Goal: Information Seeking & Learning: Learn about a topic

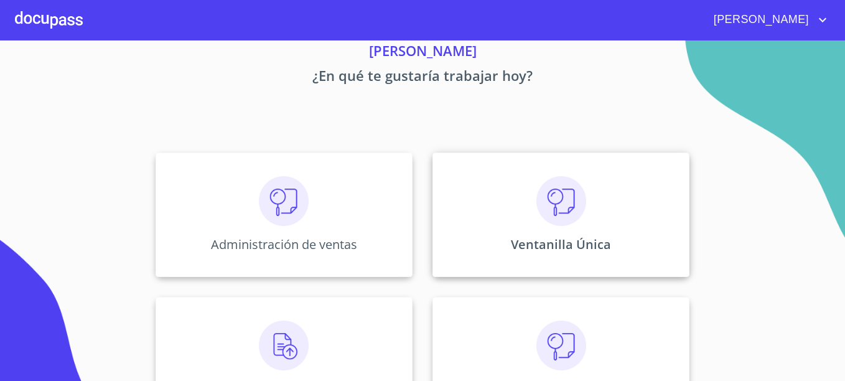
scroll to position [100, 0]
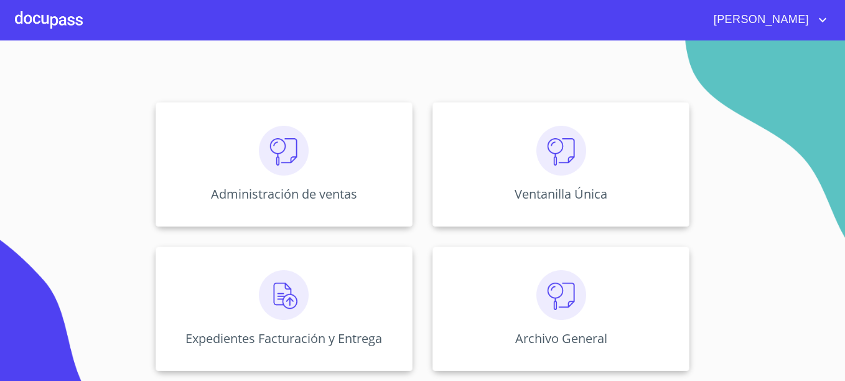
drag, startPoint x: 818, startPoint y: 21, endPoint x: 797, endPoint y: 40, distance: 27.8
click at [816, 21] on icon "account of current user" at bounding box center [822, 19] width 15 height 15
click at [264, 189] on div at bounding box center [422, 190] width 845 height 381
click at [284, 153] on img at bounding box center [284, 151] width 50 height 50
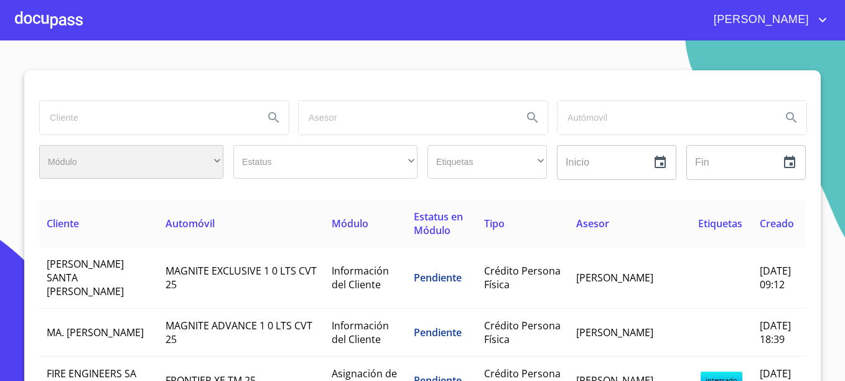
click at [148, 152] on div "​" at bounding box center [131, 162] width 184 height 34
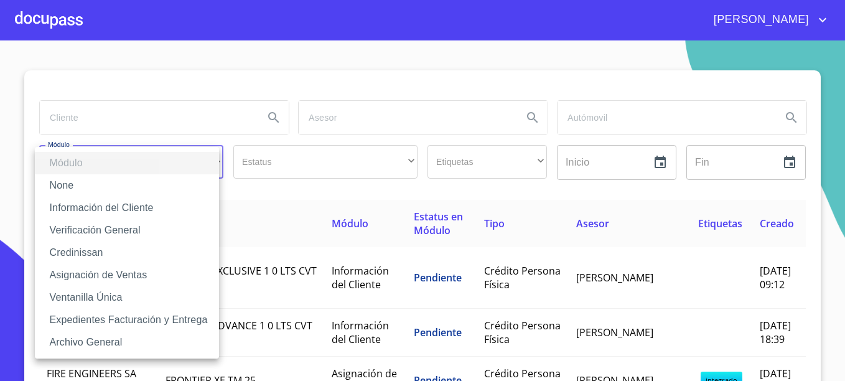
click at [147, 121] on div at bounding box center [422, 190] width 845 height 381
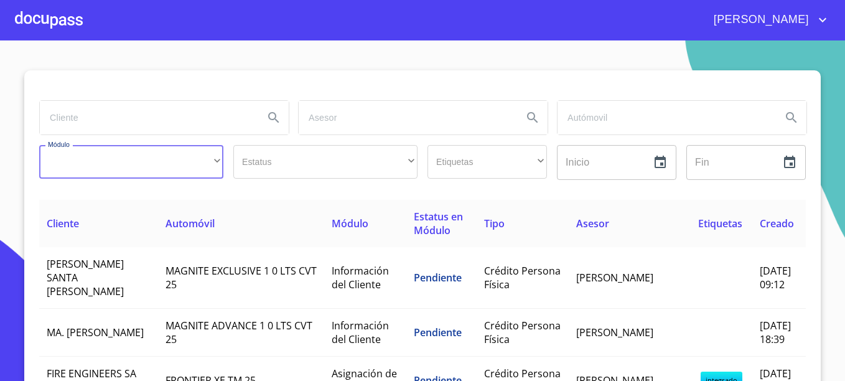
click at [147, 121] on input "search" at bounding box center [147, 118] width 214 height 34
type input "OCEAN"
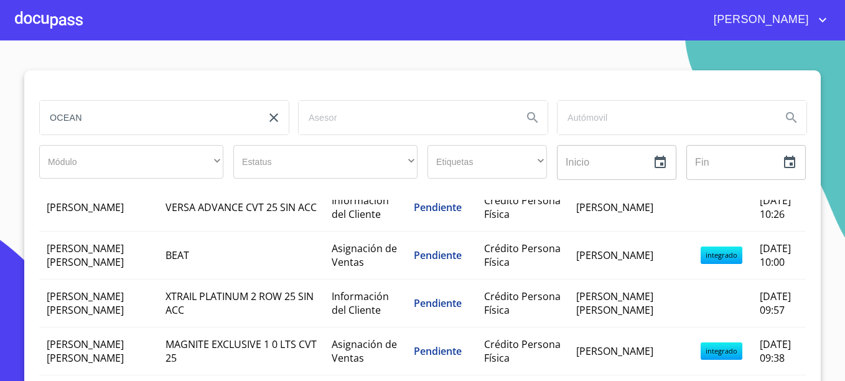
scroll to position [1120, 0]
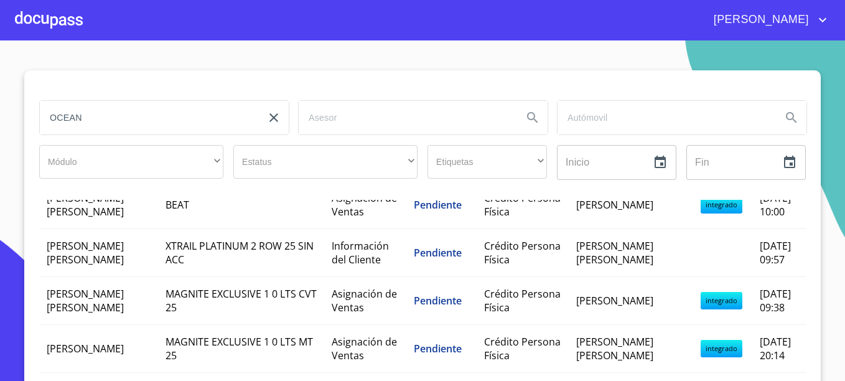
click at [77, 25] on div at bounding box center [49, 20] width 68 height 40
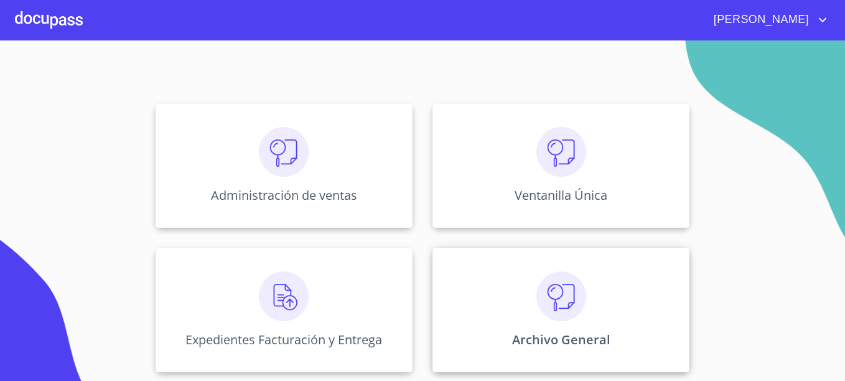
scroll to position [100, 0]
click at [315, 287] on div "Expedientes Facturación y Entrega" at bounding box center [284, 308] width 257 height 124
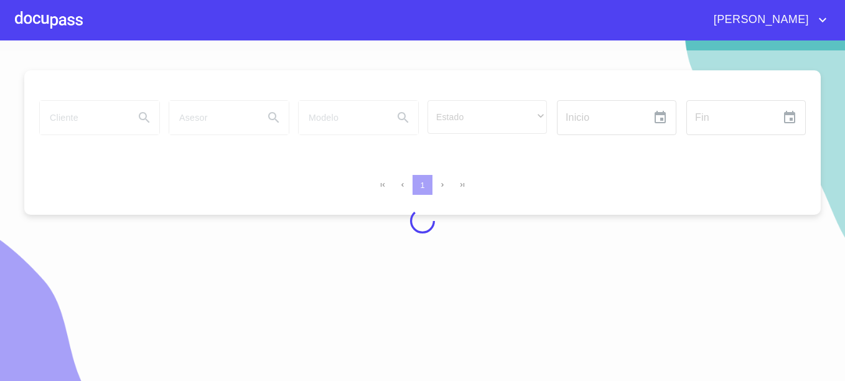
click at [65, 26] on div at bounding box center [49, 20] width 68 height 40
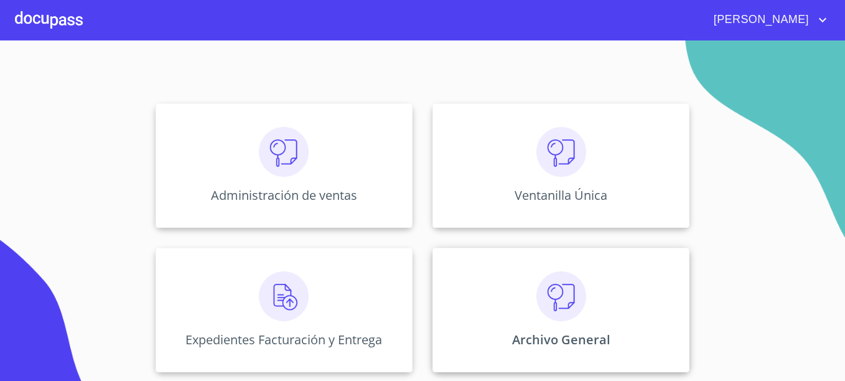
scroll to position [100, 0]
click at [567, 349] on div "Archivo General" at bounding box center [560, 308] width 257 height 124
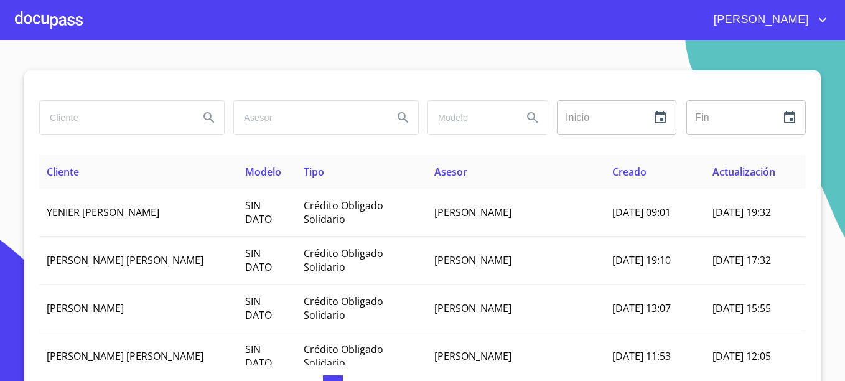
click at [76, 126] on input "search" at bounding box center [114, 118] width 149 height 34
type input "OCEAN"
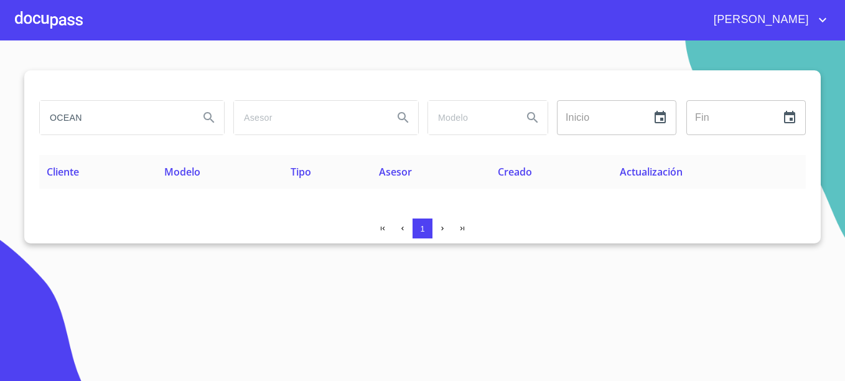
drag, startPoint x: 169, startPoint y: 122, endPoint x: -2, endPoint y: 122, distance: 171.1
click at [0, 122] on html "[PERSON_NAME] Inicio ​ Fin ​ Cliente Modelo Tipo Asesor Creado Actualización 1 …" at bounding box center [422, 190] width 845 height 381
click at [219, 114] on button "Search" at bounding box center [209, 118] width 30 height 30
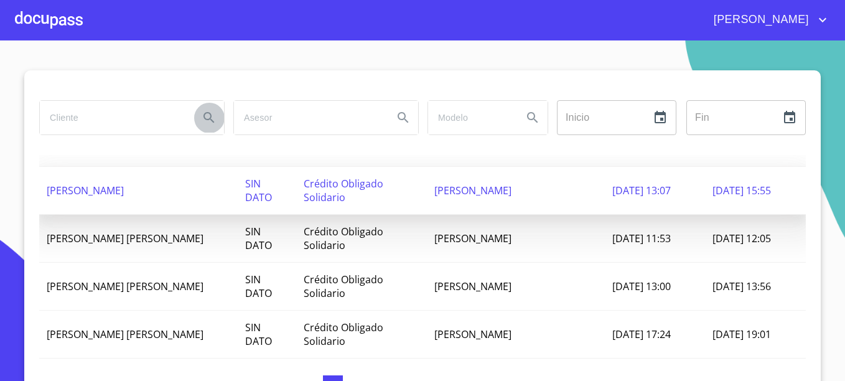
scroll to position [124, 0]
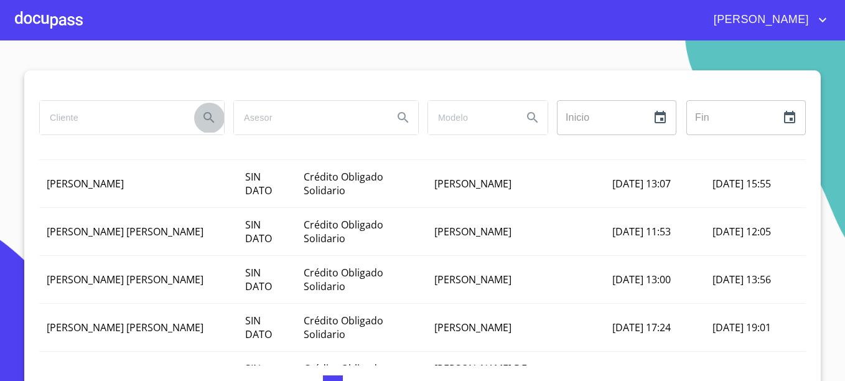
click at [38, 24] on div at bounding box center [49, 20] width 68 height 40
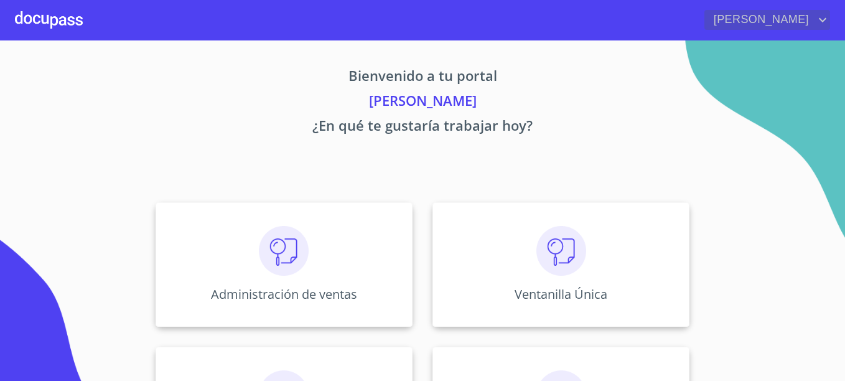
click at [801, 24] on span "[PERSON_NAME]" at bounding box center [759, 20] width 111 height 20
click at [696, 90] on div at bounding box center [422, 190] width 845 height 381
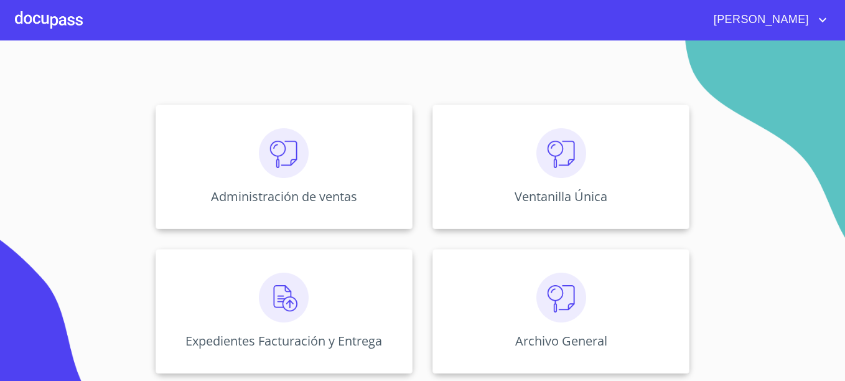
scroll to position [100, 0]
click at [281, 155] on img at bounding box center [284, 151] width 50 height 50
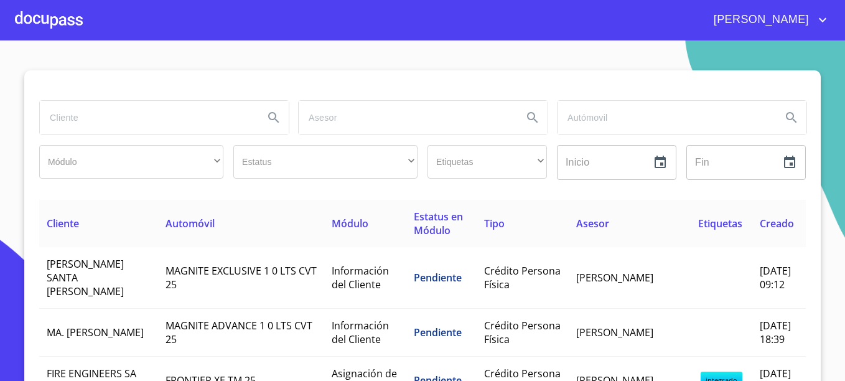
click at [114, 123] on input "search" at bounding box center [147, 118] width 214 height 34
type input "OCEAN"
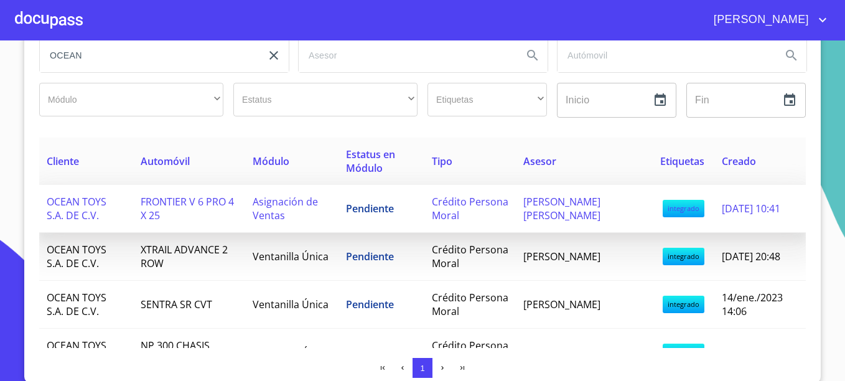
click at [86, 204] on span "OCEAN TOYS S.A. DE C.V." at bounding box center [77, 208] width 60 height 27
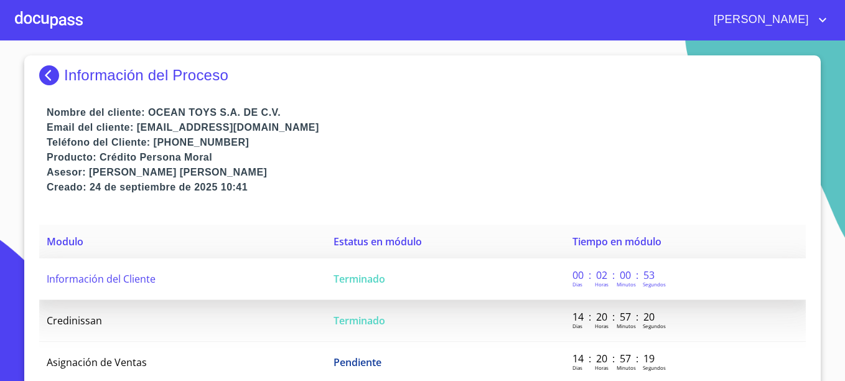
scroll to position [22, 0]
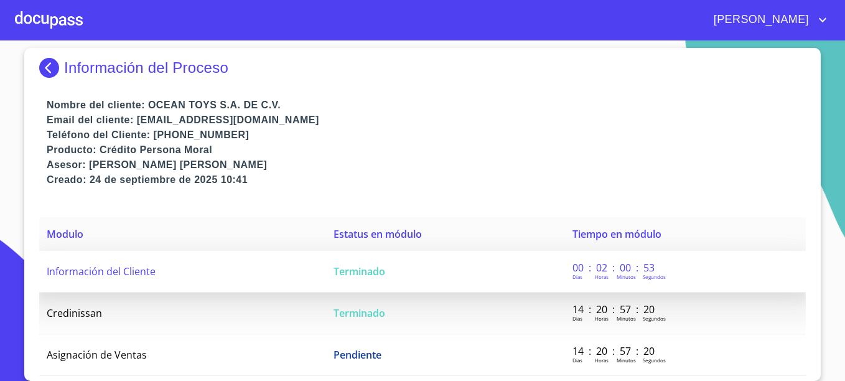
click at [105, 273] on span "Información del Cliente" at bounding box center [101, 271] width 109 height 14
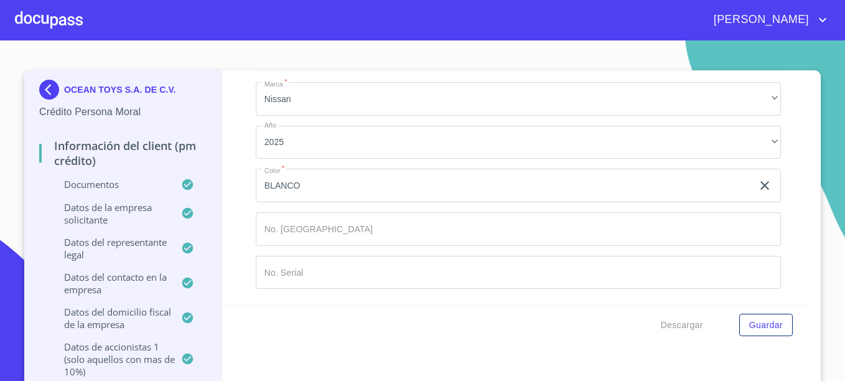
scroll to position [13, 0]
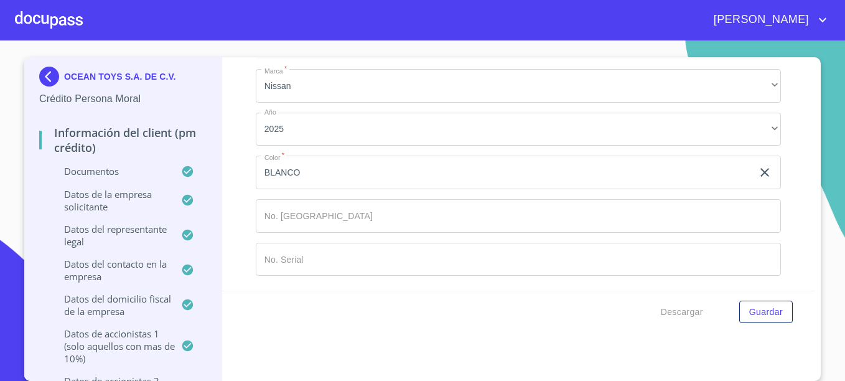
click at [96, 174] on p "Documentos" at bounding box center [110, 171] width 142 height 12
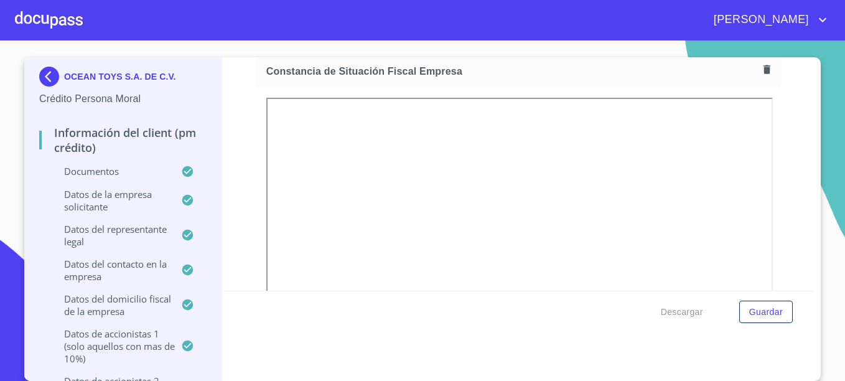
scroll to position [3086, 0]
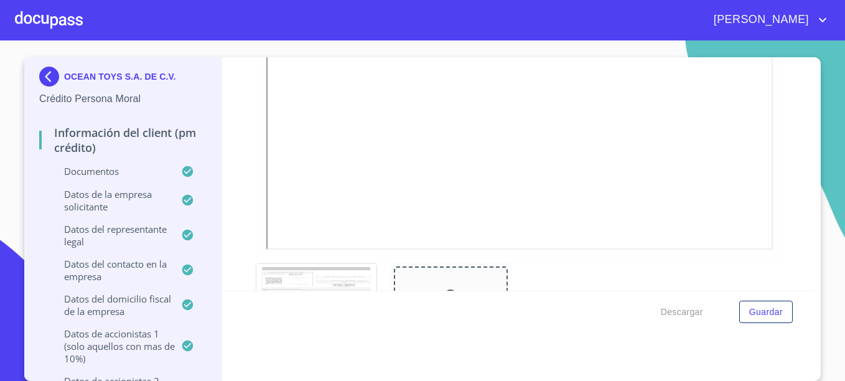
click at [48, 78] on img at bounding box center [51, 77] width 25 height 20
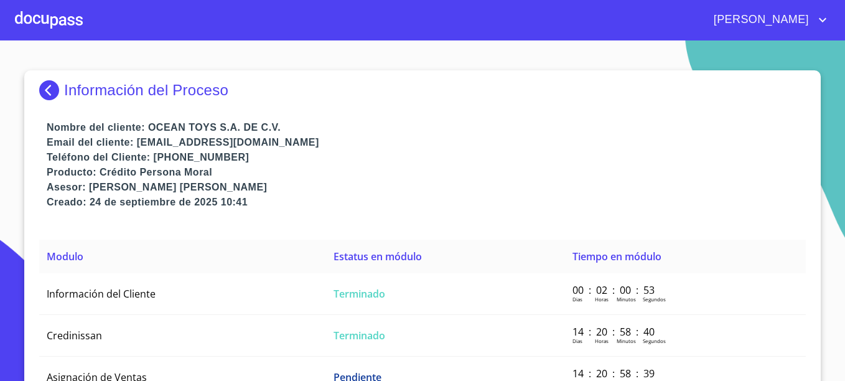
click at [45, 96] on img at bounding box center [51, 90] width 25 height 20
